Goal: Task Accomplishment & Management: Manage account settings

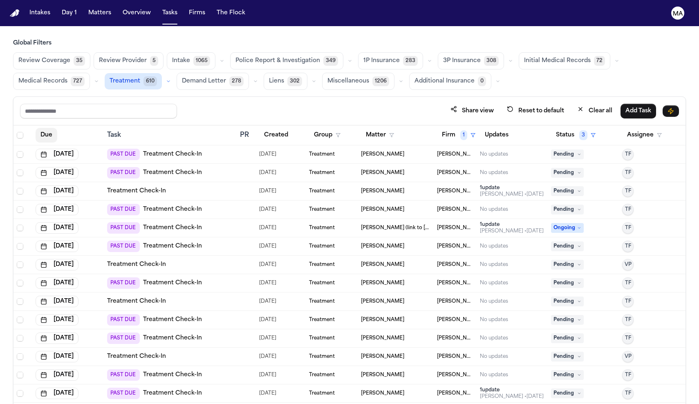
click at [36, 128] on button "Due" at bounding box center [47, 135] width 22 height 15
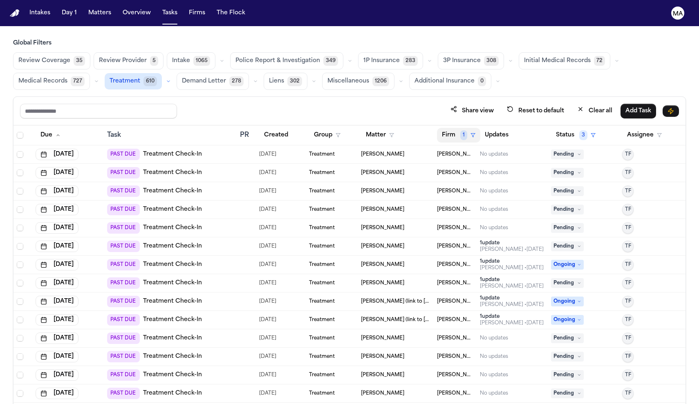
click at [443, 128] on button "Firm 1" at bounding box center [458, 135] width 43 height 15
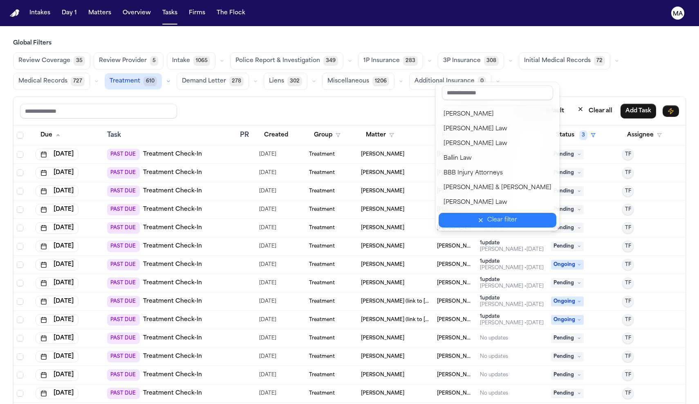
click at [451, 213] on button "Clear filter" at bounding box center [498, 220] width 118 height 15
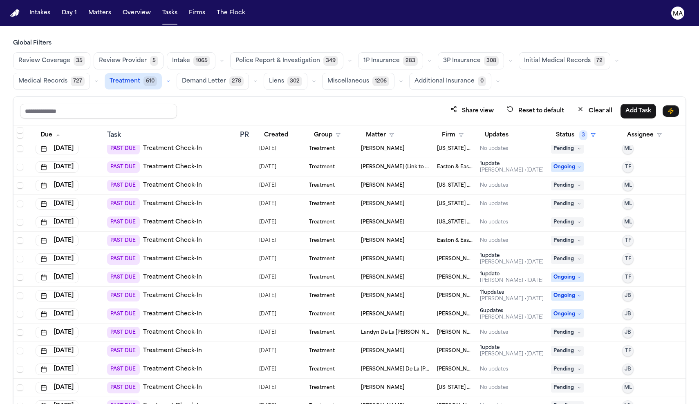
scroll to position [1625, 0]
click at [417, 250] on td "[PERSON_NAME]" at bounding box center [396, 259] width 76 height 18
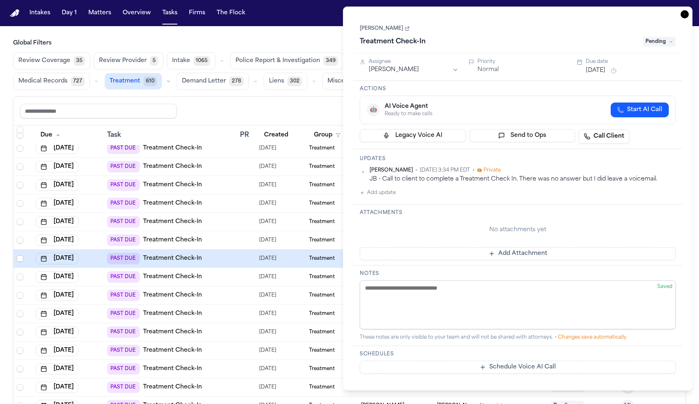
click at [689, 10] on icon "button" at bounding box center [685, 14] width 8 height 8
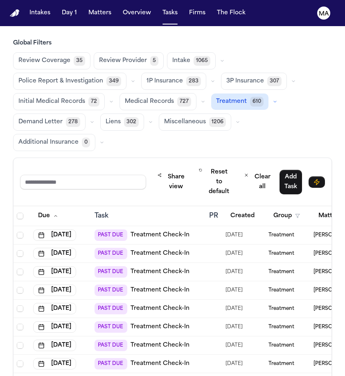
click at [121, 62] on div "Review Coverage 35 Review Provider 5 Intake 1065 Police Report & Investigation …" at bounding box center [172, 101] width 318 height 99
